Goal: Transaction & Acquisition: Book appointment/travel/reservation

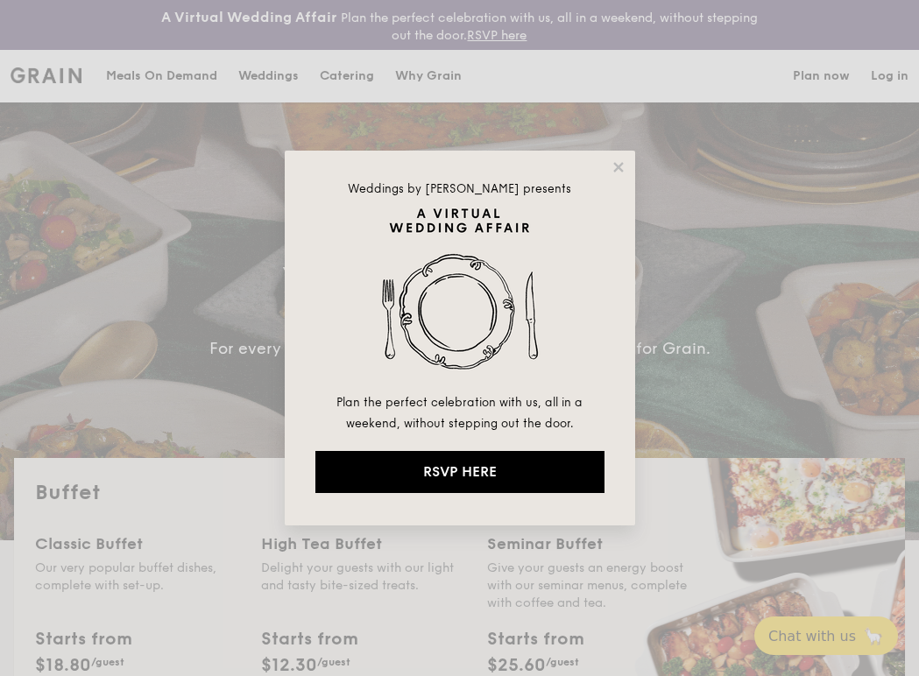
select select
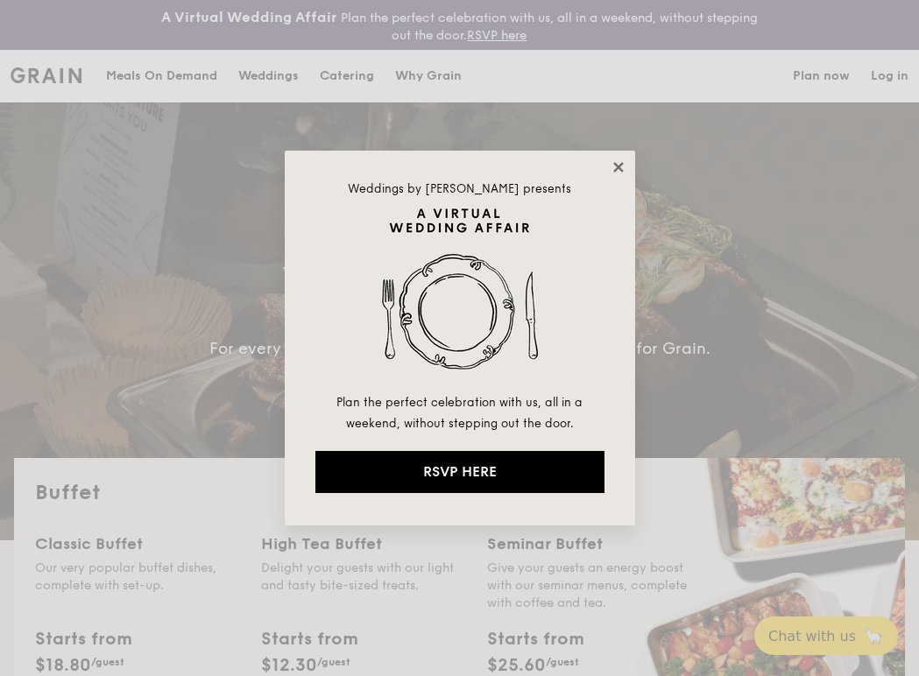
click at [616, 163] on icon at bounding box center [619, 167] width 16 height 16
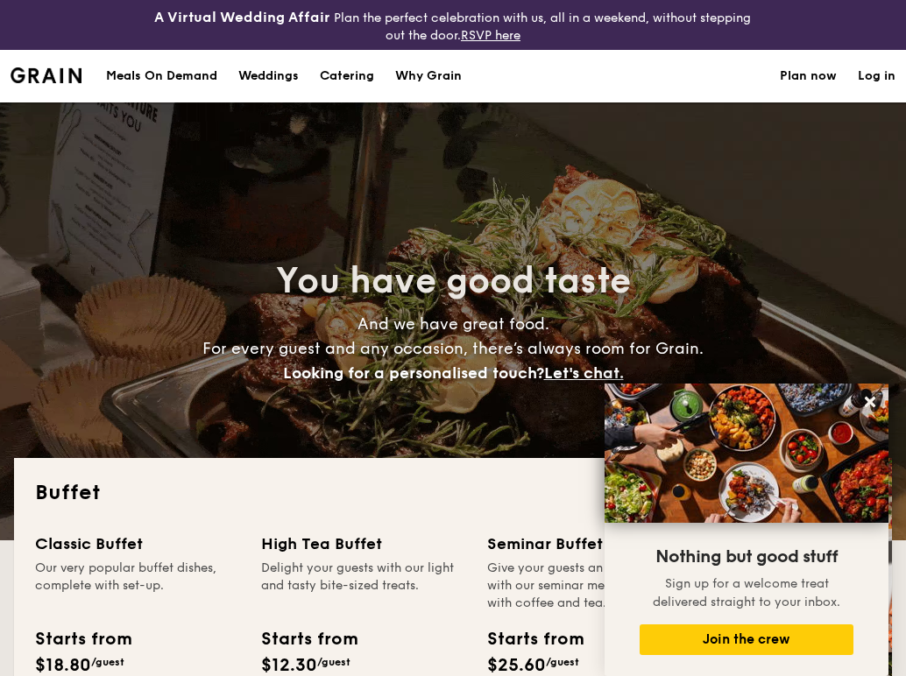
click at [330, 77] on h1 "Catering" at bounding box center [347, 76] width 54 height 53
click at [351, 71] on h1 "Catering" at bounding box center [347, 76] width 54 height 53
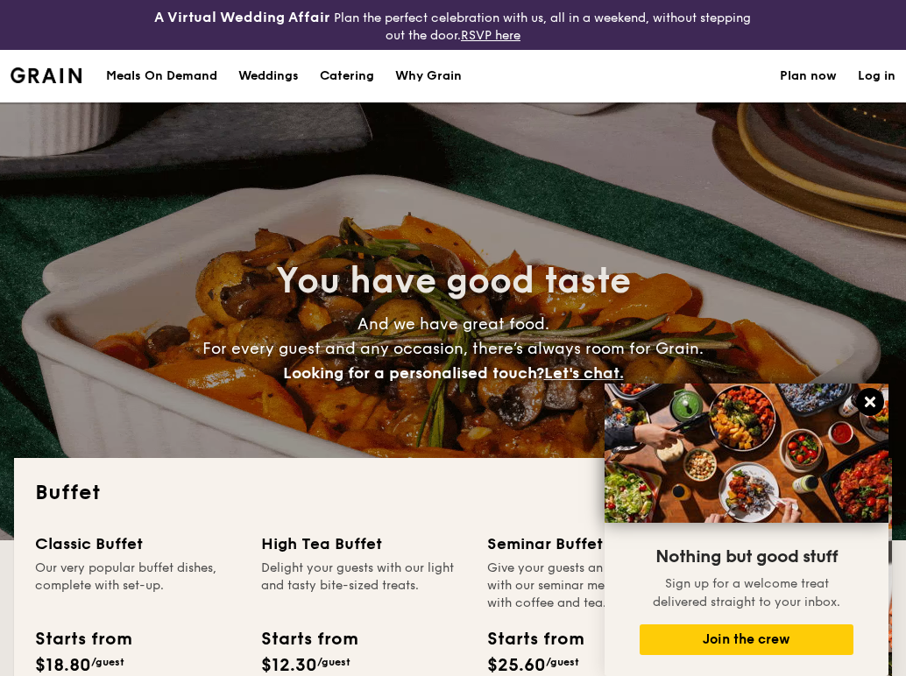
click at [872, 400] on icon at bounding box center [870, 402] width 11 height 11
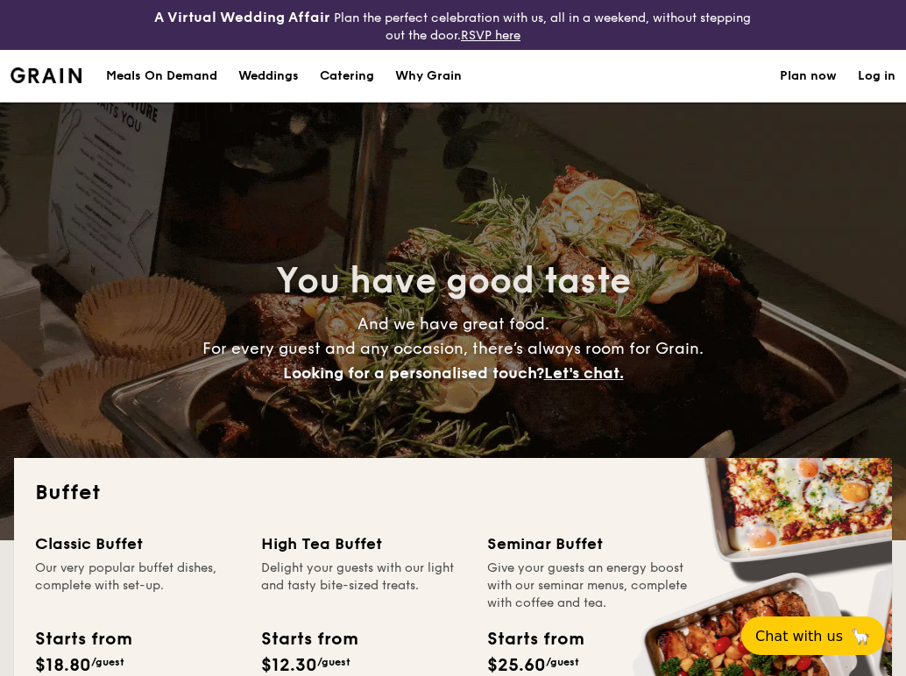
click at [349, 72] on h1 "Catering" at bounding box center [347, 76] width 54 height 53
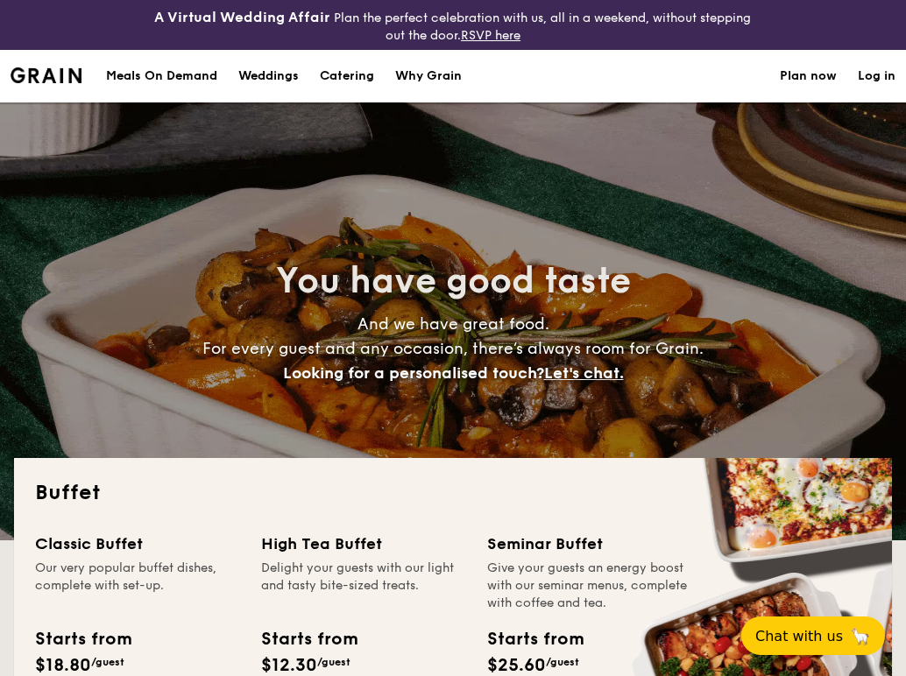
click at [349, 72] on h1 "Catering" at bounding box center [347, 76] width 54 height 53
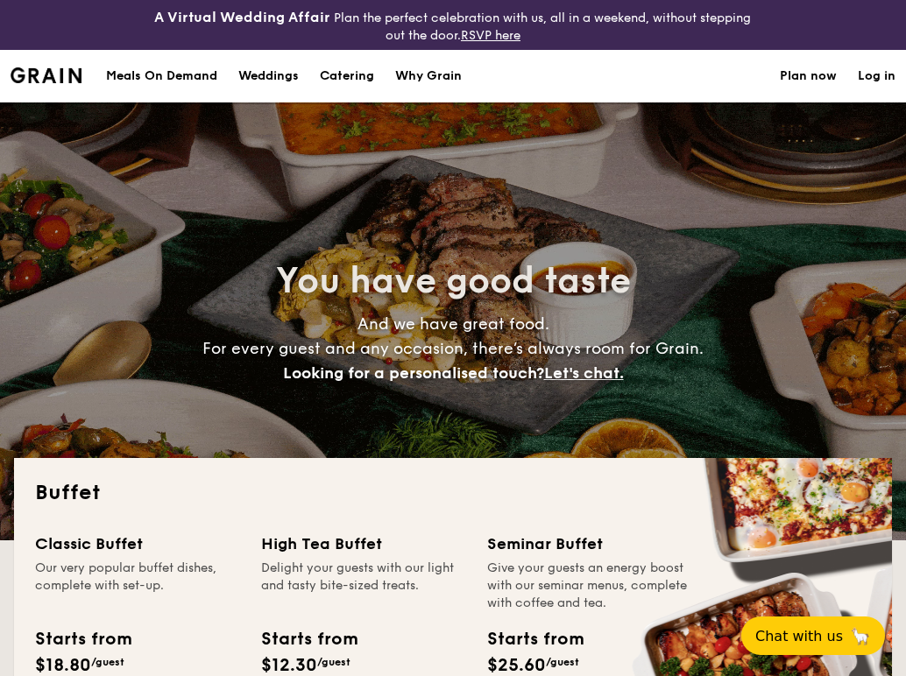
click at [350, 71] on h1 "Catering" at bounding box center [347, 76] width 54 height 53
click at [347, 79] on h1 "Catering" at bounding box center [347, 76] width 54 height 53
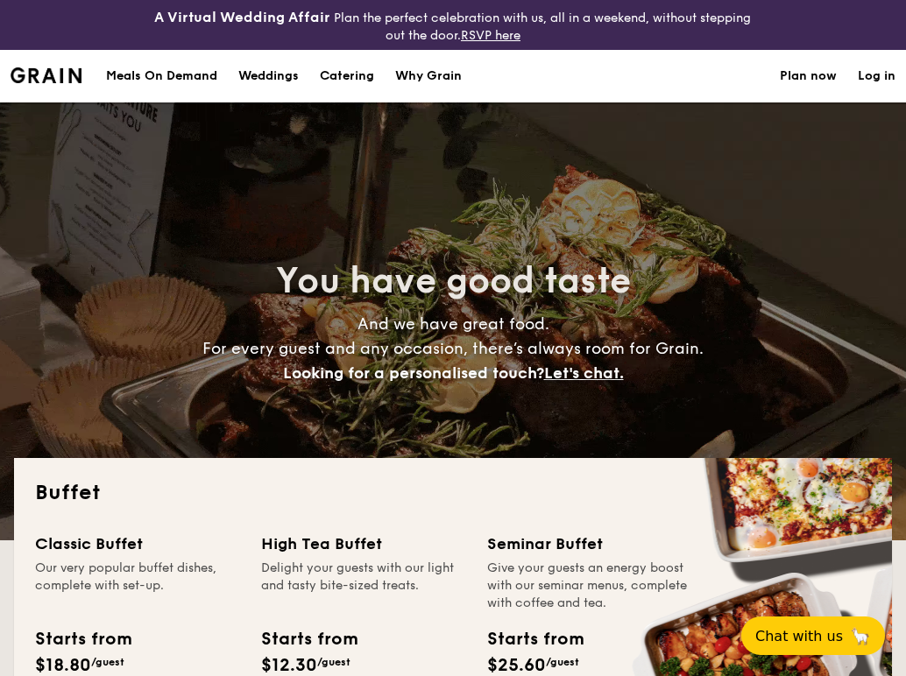
click at [347, 79] on h1 "Catering" at bounding box center [347, 76] width 54 height 53
click at [62, 80] on img at bounding box center [46, 75] width 71 height 16
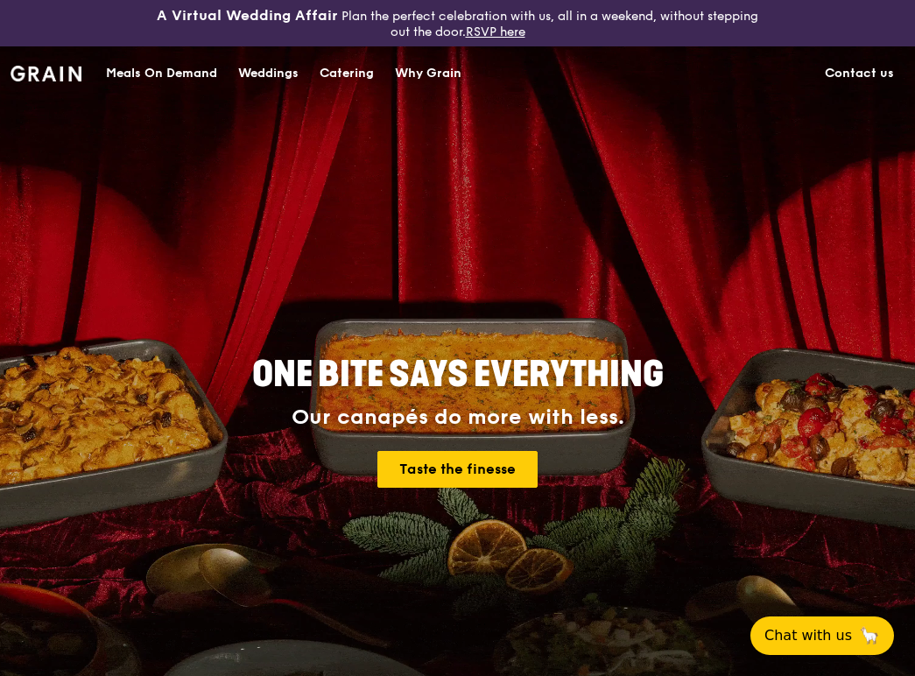
click at [352, 71] on div "Catering" at bounding box center [347, 73] width 54 height 53
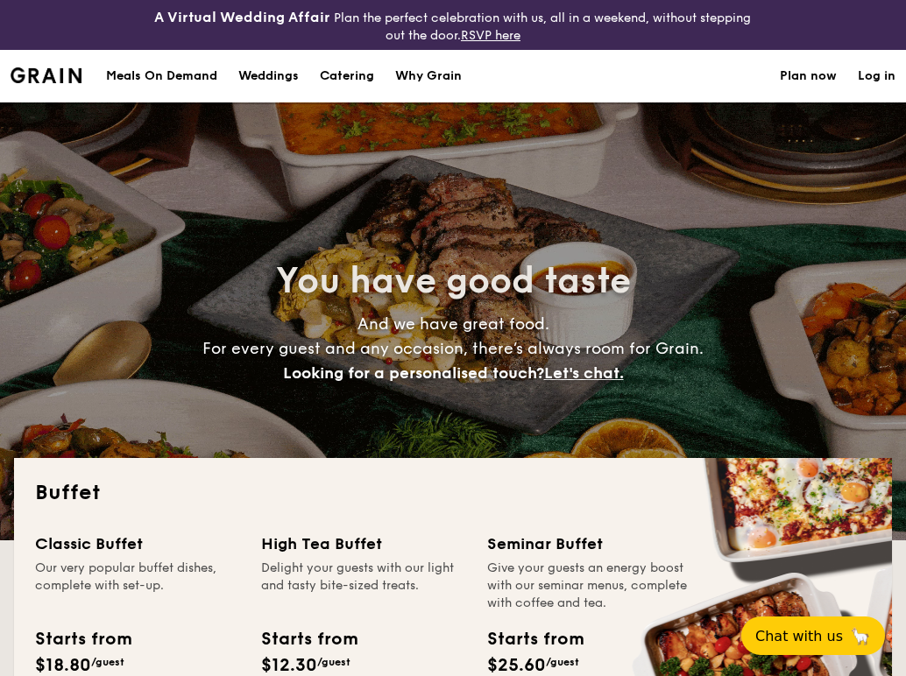
select select
click at [46, 74] on img at bounding box center [46, 75] width 71 height 16
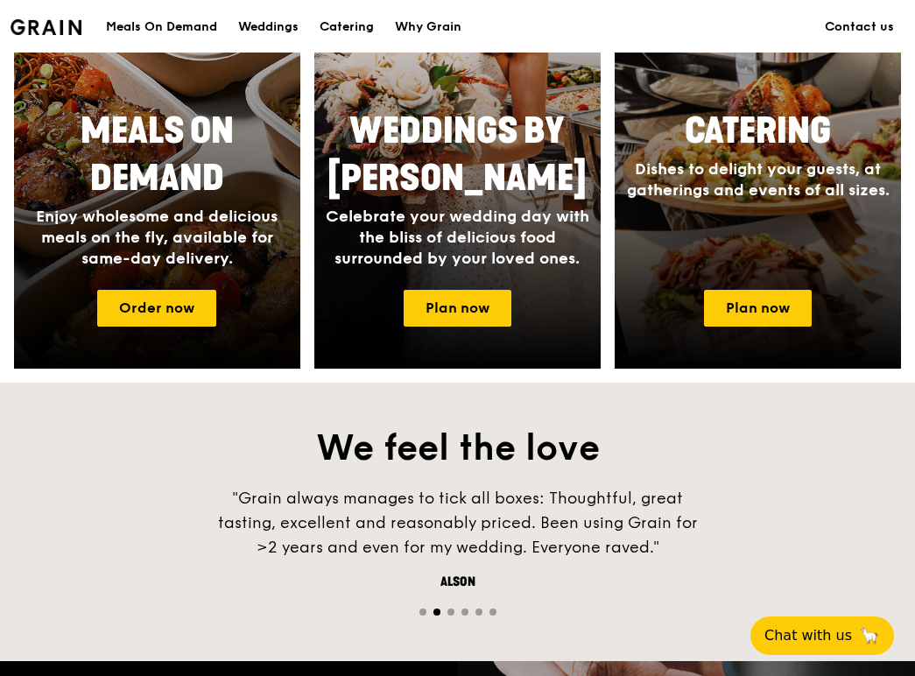
scroll to position [876, 0]
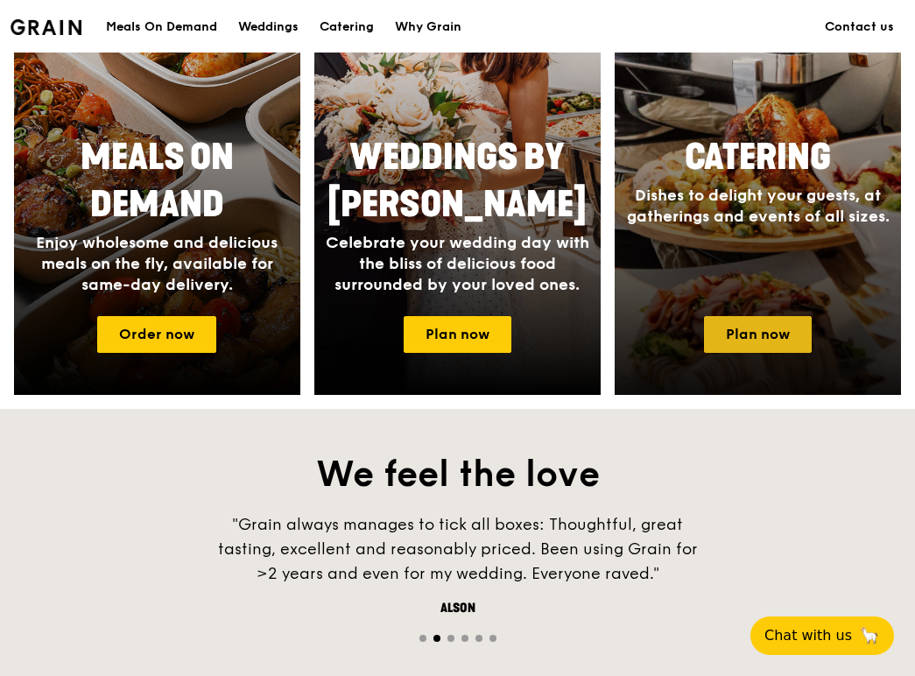
click at [753, 328] on link "Plan now" at bounding box center [758, 334] width 108 height 37
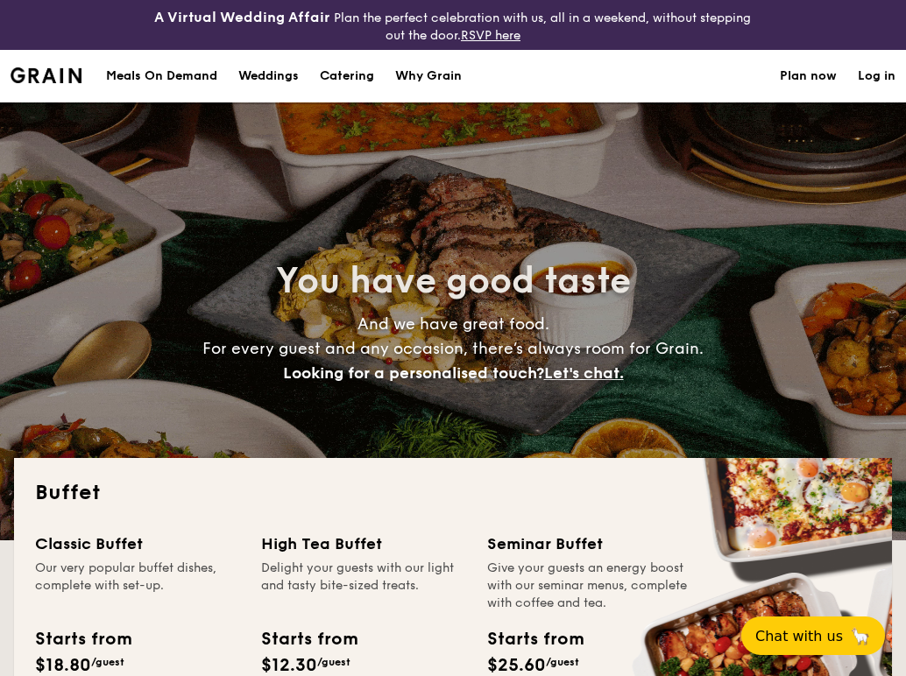
select select
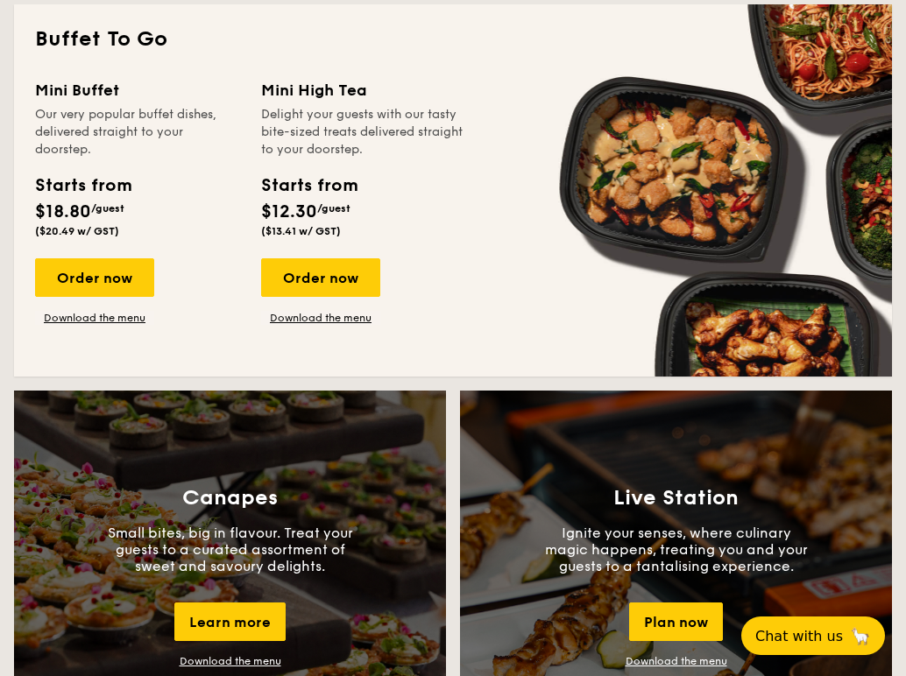
scroll to position [1139, 0]
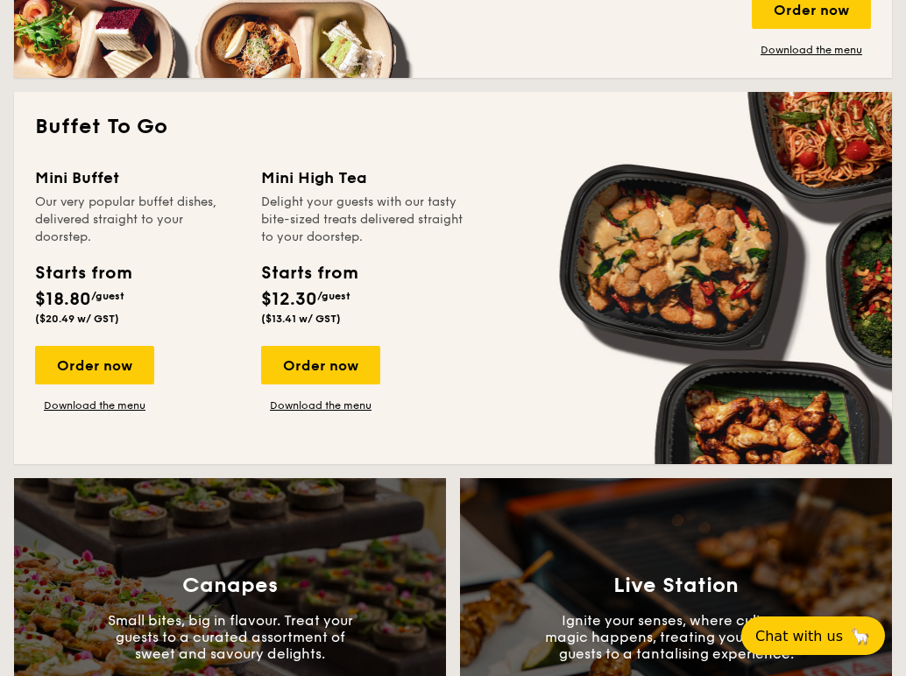
click at [517, 368] on div "Mini Buffet Our very popular buffet dishes, delivered straight to your doorstep…" at bounding box center [453, 305] width 836 height 278
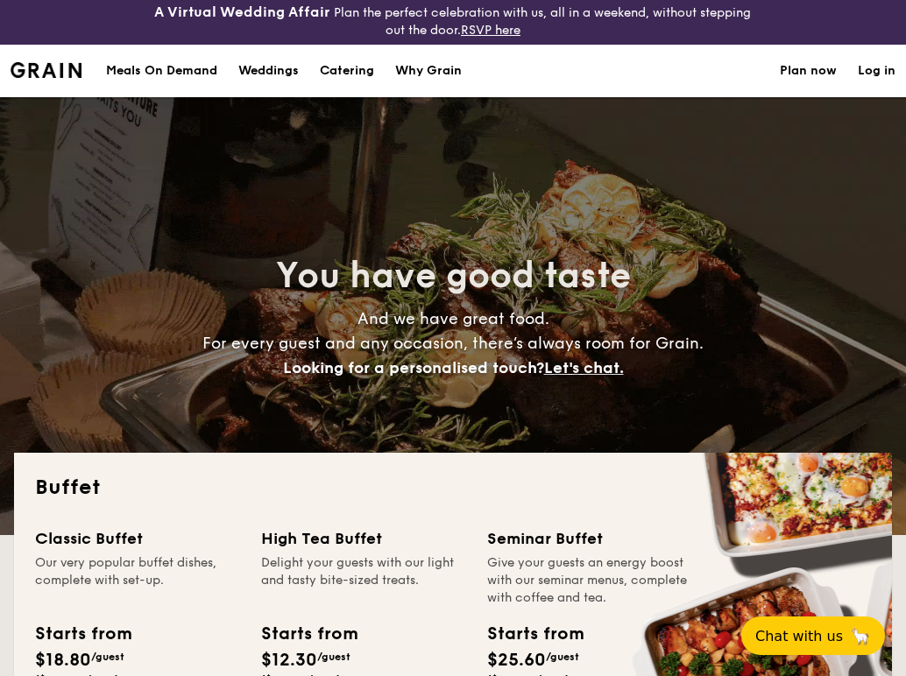
scroll to position [0, 0]
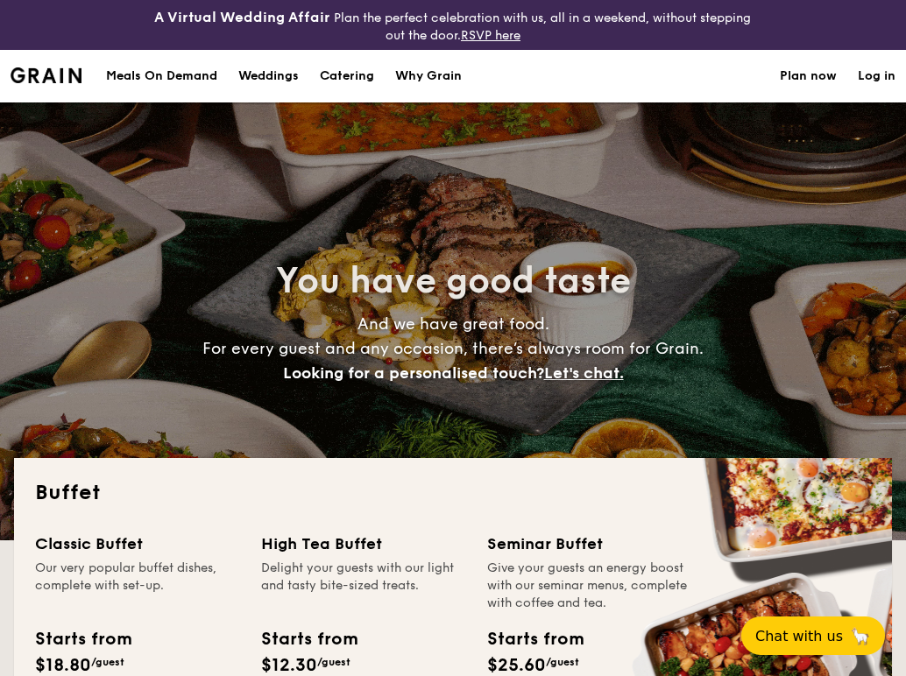
click at [809, 65] on link "Plan now" at bounding box center [808, 76] width 57 height 53
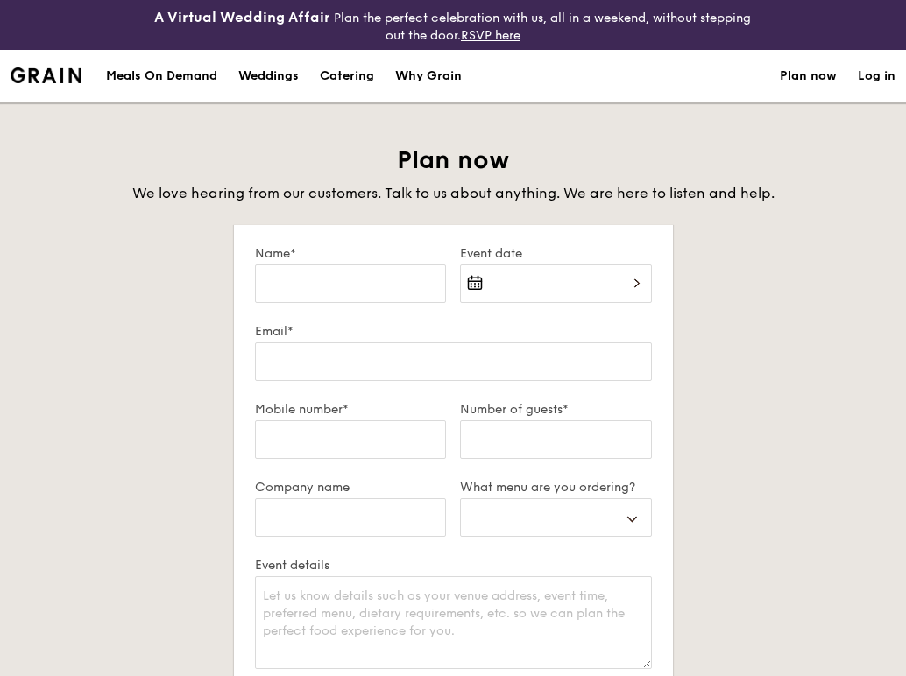
select select
click at [364, 74] on div "Catering" at bounding box center [347, 76] width 54 height 53
select select
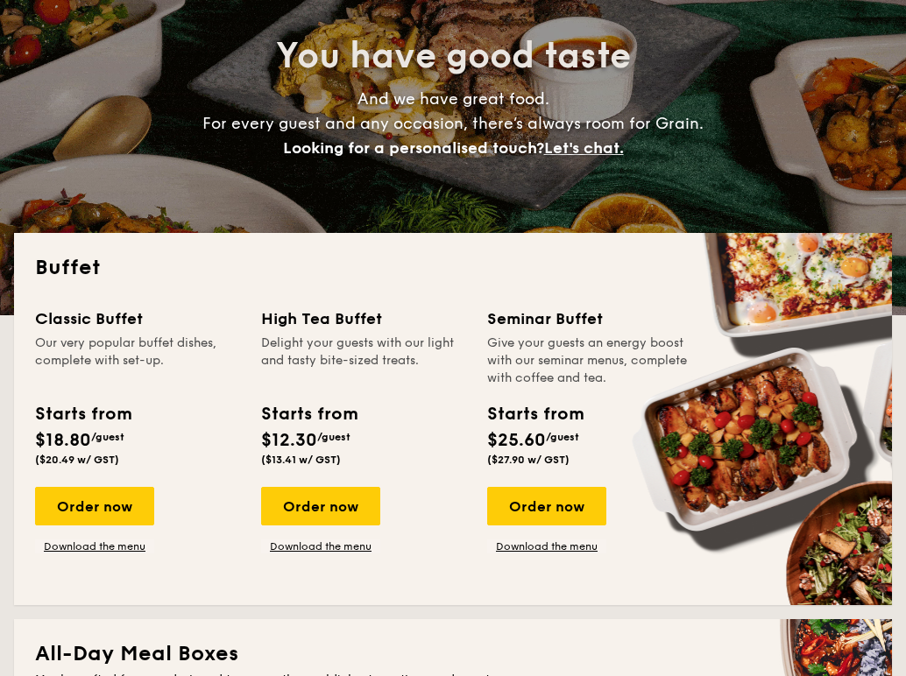
scroll to position [263, 0]
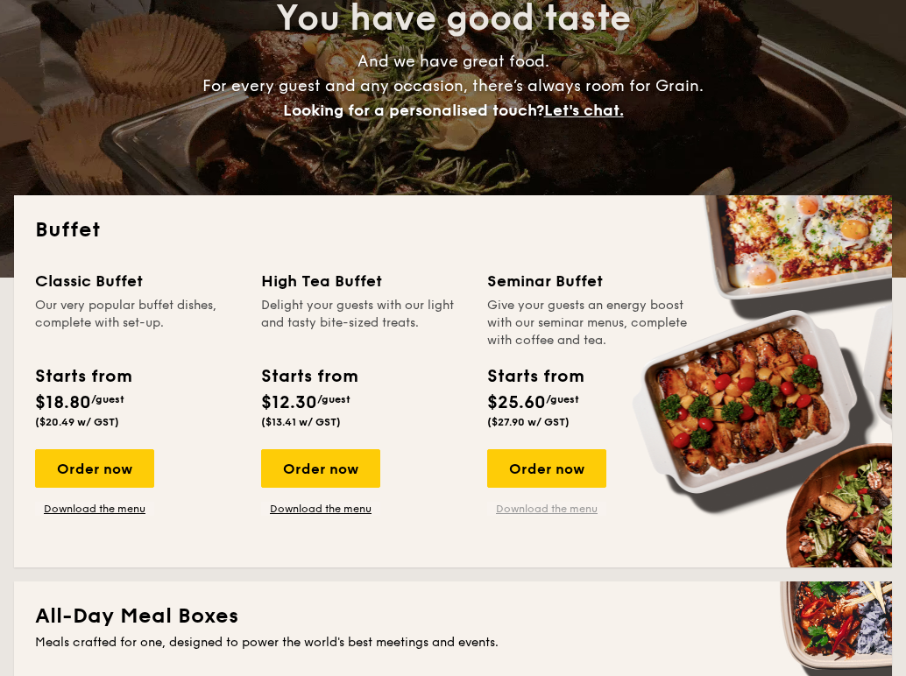
click at [583, 510] on link "Download the menu" at bounding box center [546, 509] width 119 height 14
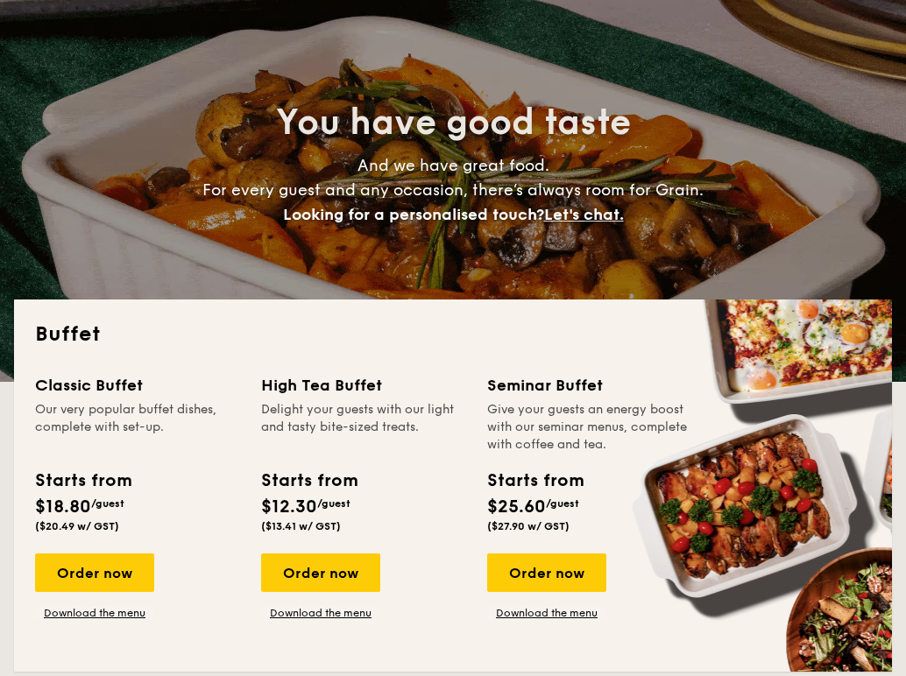
scroll to position [0, 0]
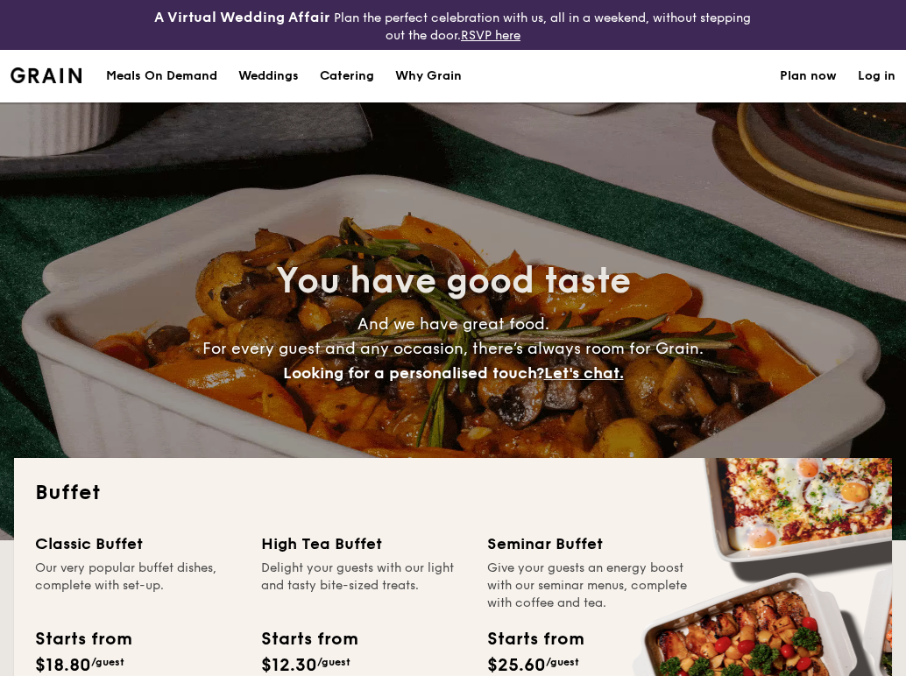
select select
